Goal: Task Accomplishment & Management: Manage account settings

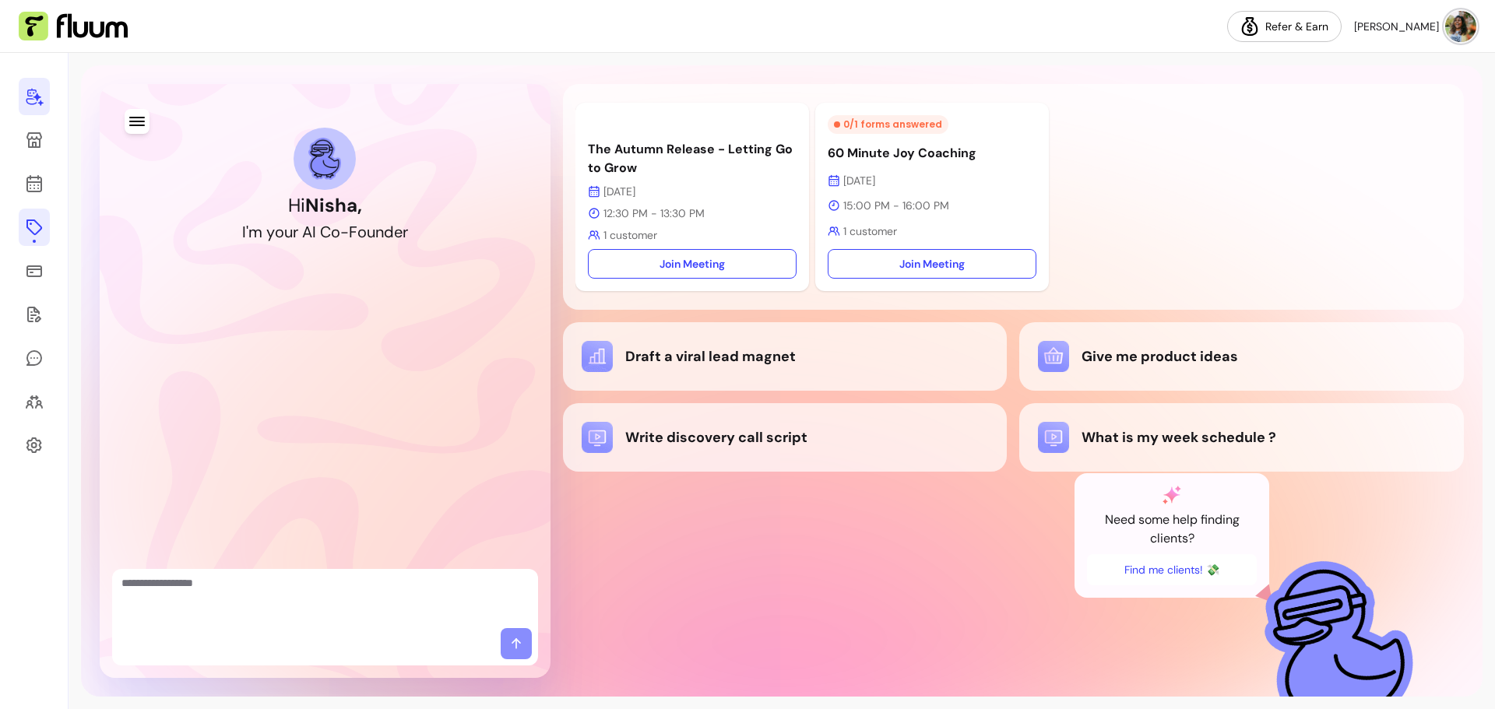
click at [39, 227] on icon at bounding box center [34, 227] width 19 height 19
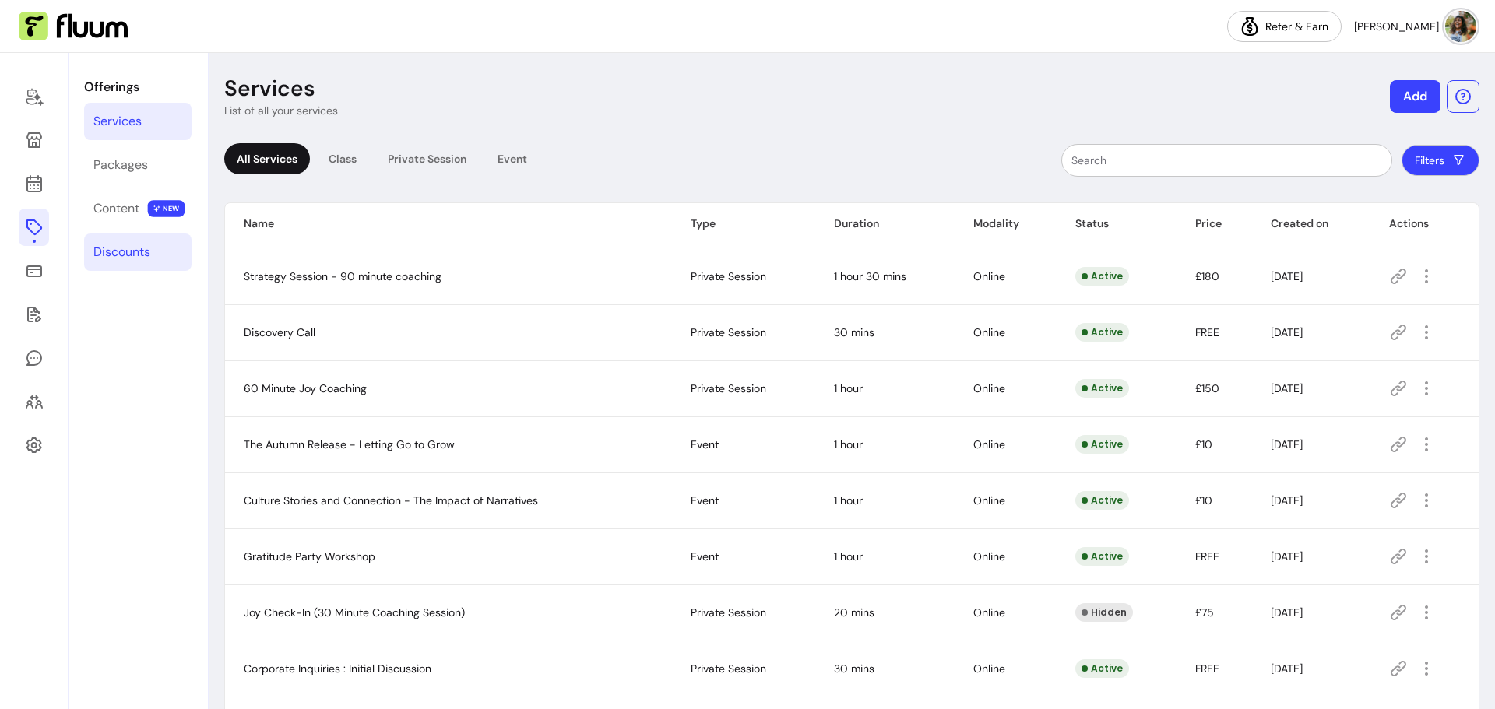
click at [106, 251] on div "Discounts" at bounding box center [121, 252] width 57 height 19
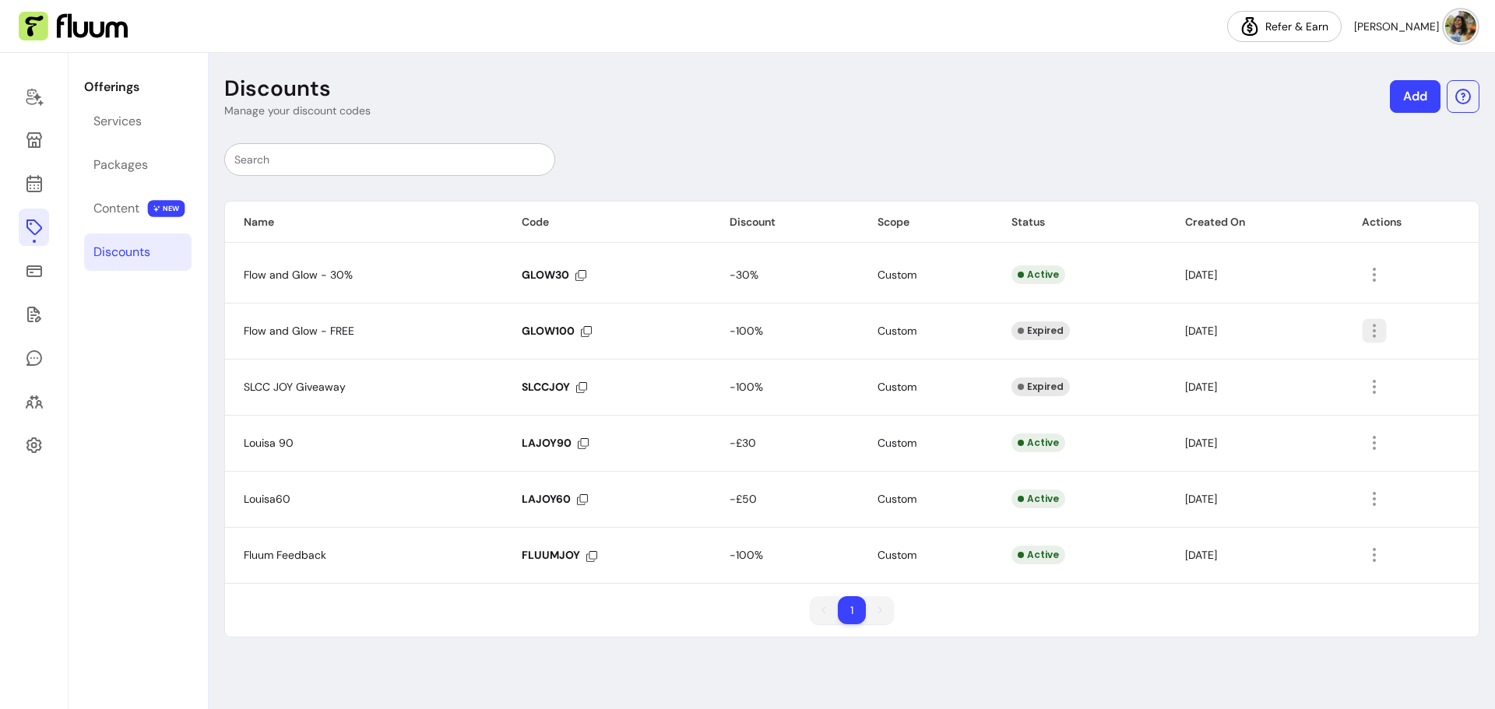
click at [1372, 336] on icon "button" at bounding box center [1374, 331] width 18 height 18
click at [1293, 396] on span "Delete" at bounding box center [1318, 393] width 114 height 16
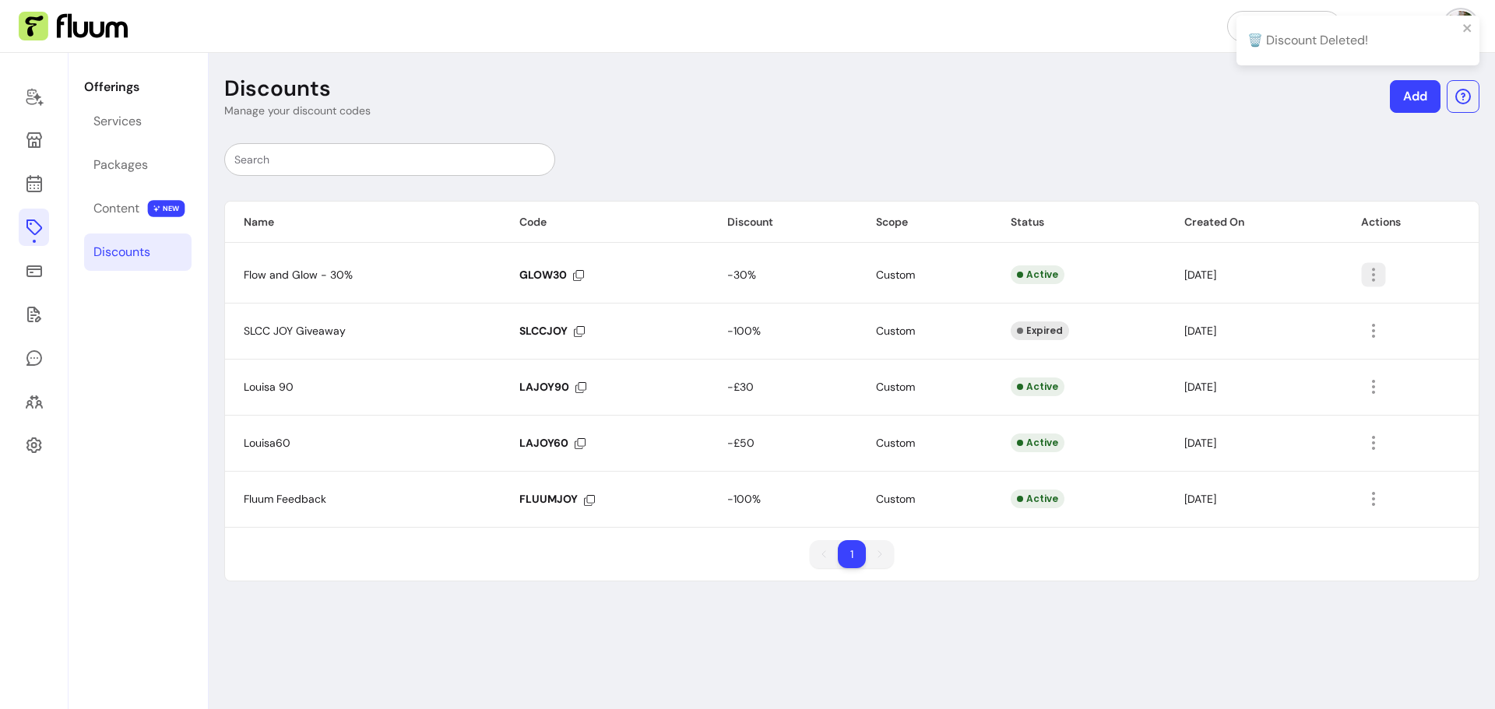
click at [1379, 269] on icon "button" at bounding box center [1373, 274] width 18 height 18
click at [1278, 332] on span "Delete" at bounding box center [1317, 337] width 114 height 16
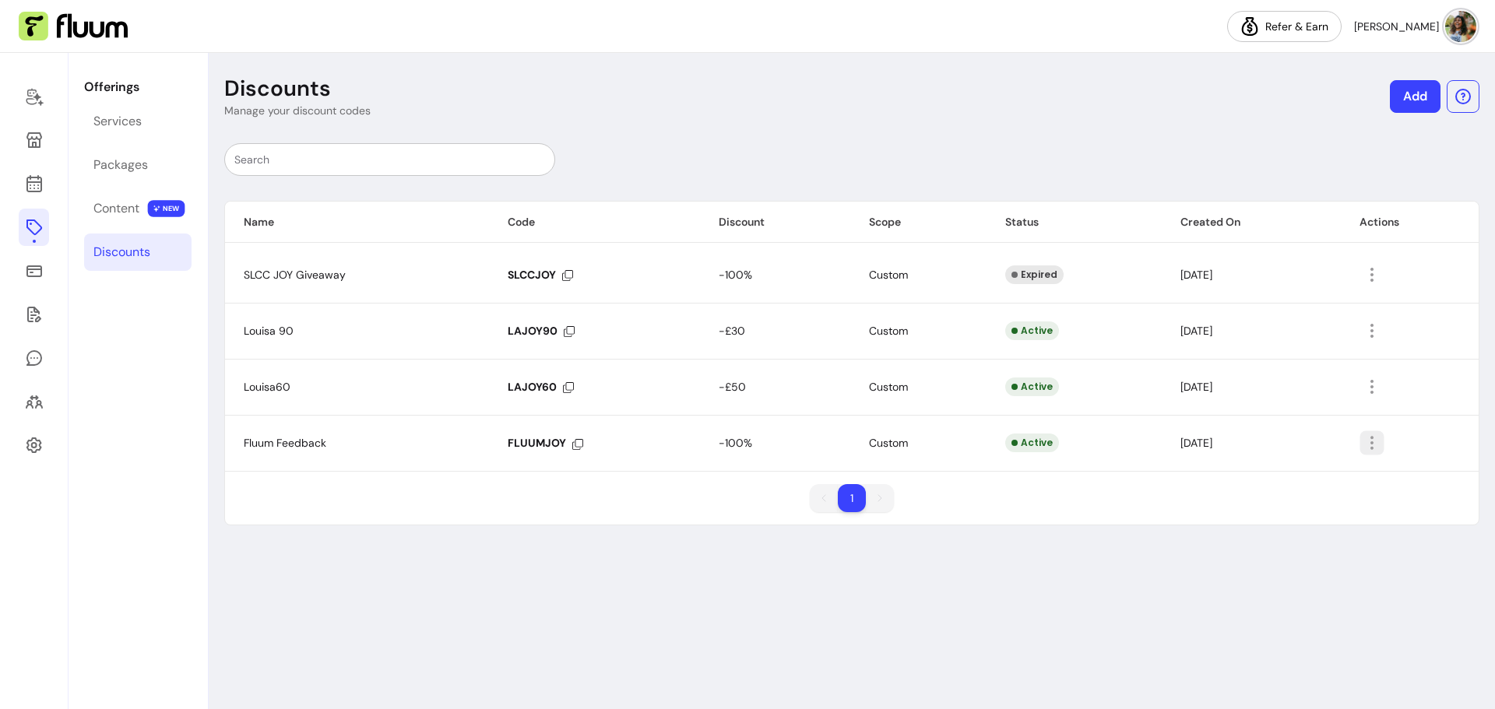
click at [1371, 445] on icon "button" at bounding box center [1371, 443] width 18 height 18
click at [1307, 476] on span "Amend" at bounding box center [1316, 479] width 114 height 16
select select "******"
